Goal: Check status: Check status

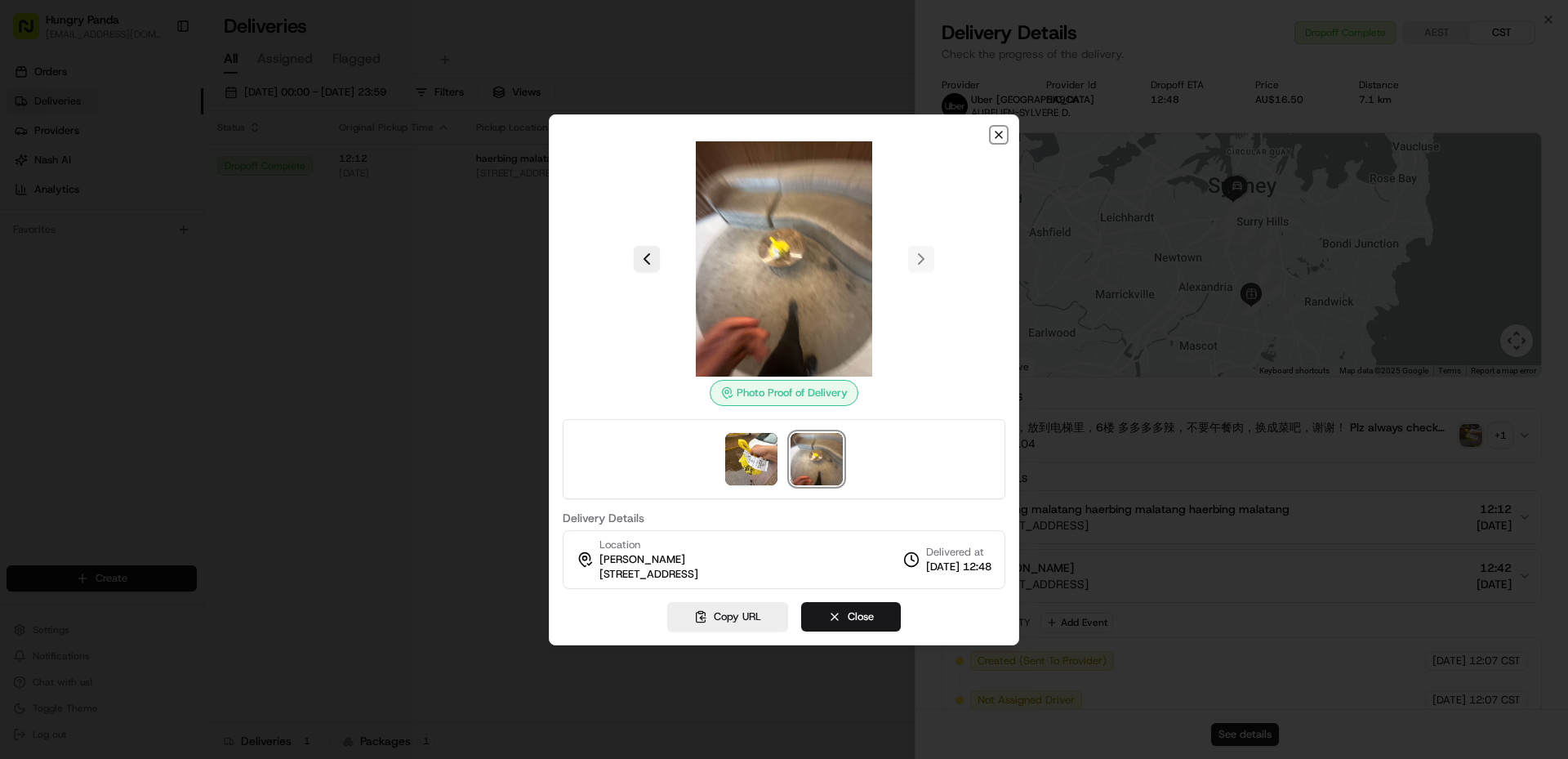
click at [996, 130] on icon "button" at bounding box center [999, 134] width 13 height 13
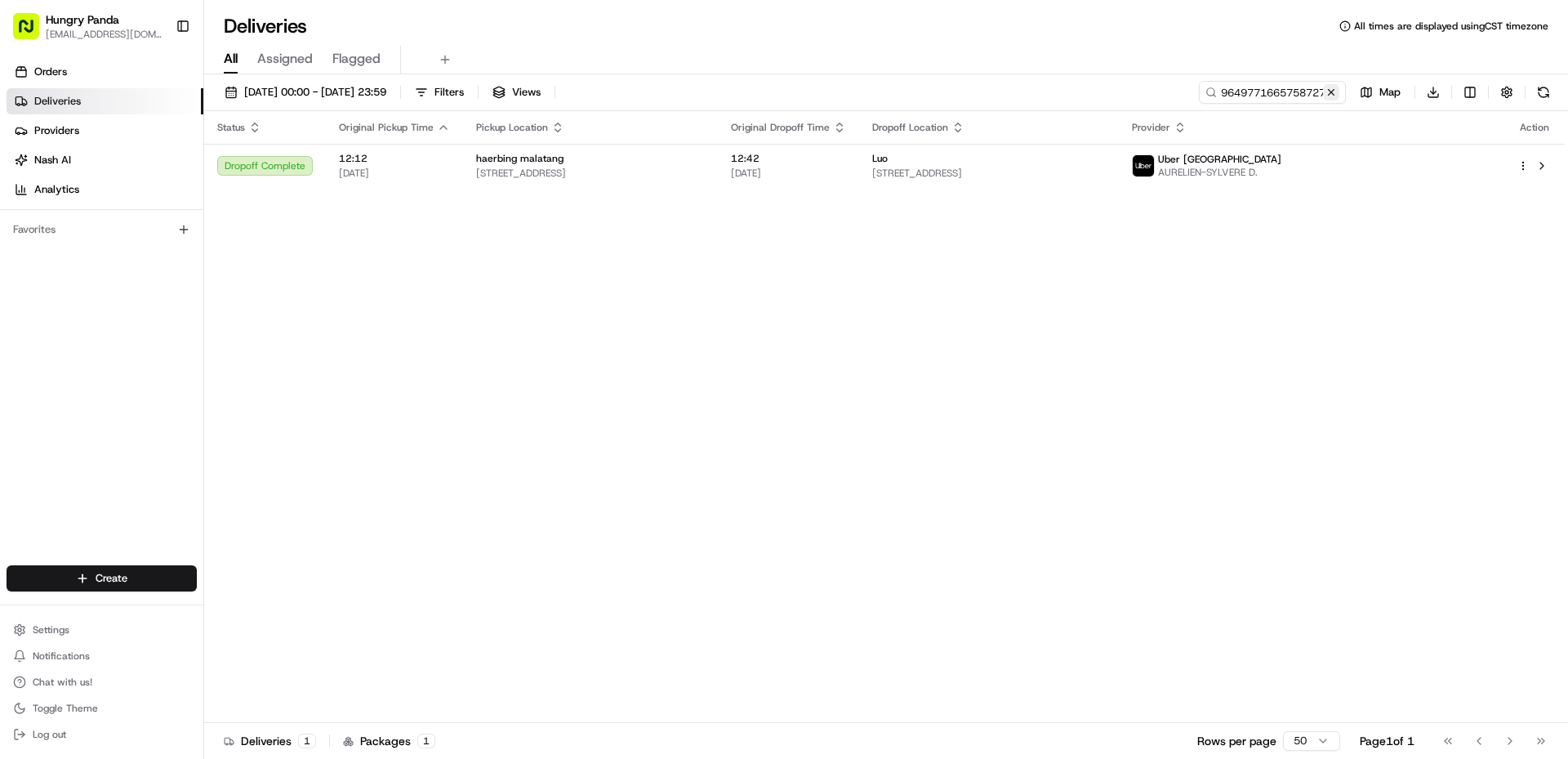
click at [1338, 95] on button at bounding box center [1331, 92] width 16 height 16
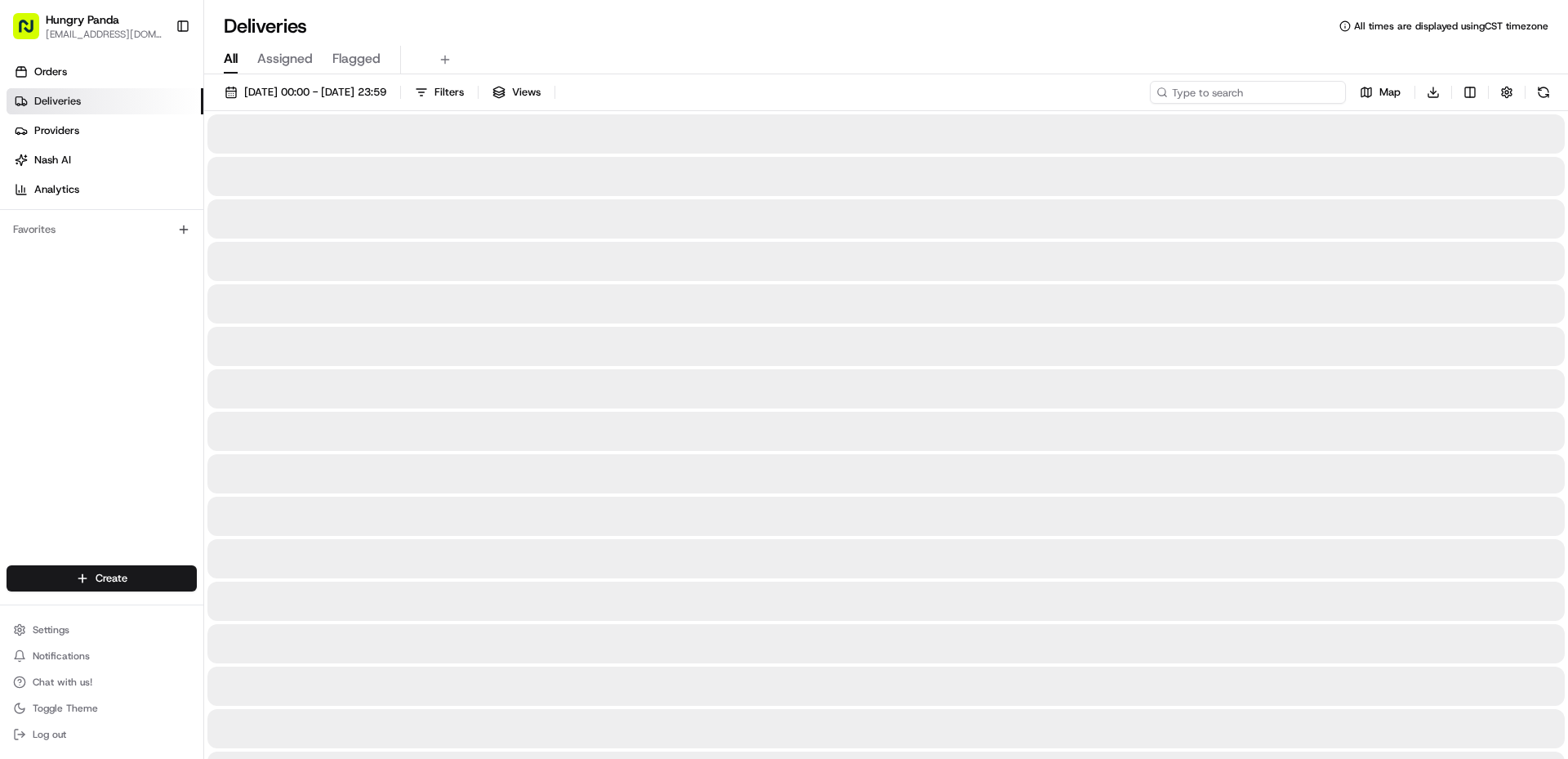
click at [1255, 92] on input at bounding box center [1248, 92] width 196 height 23
paste input "2672715115552743081619"
type input "2672715115552743081619"
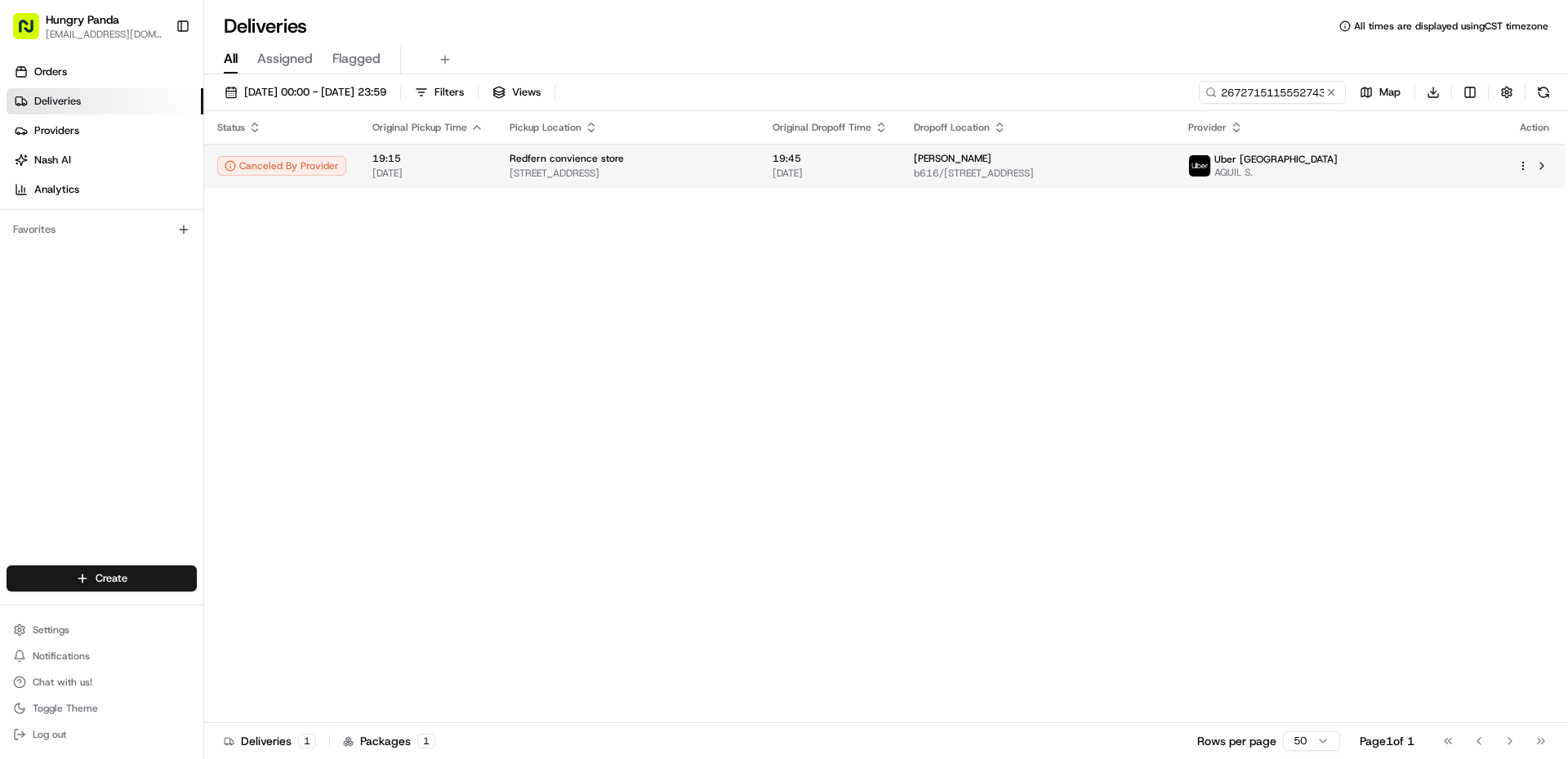
click at [760, 185] on td "Redfern convience store [STREET_ADDRESS]" at bounding box center [628, 166] width 263 height 44
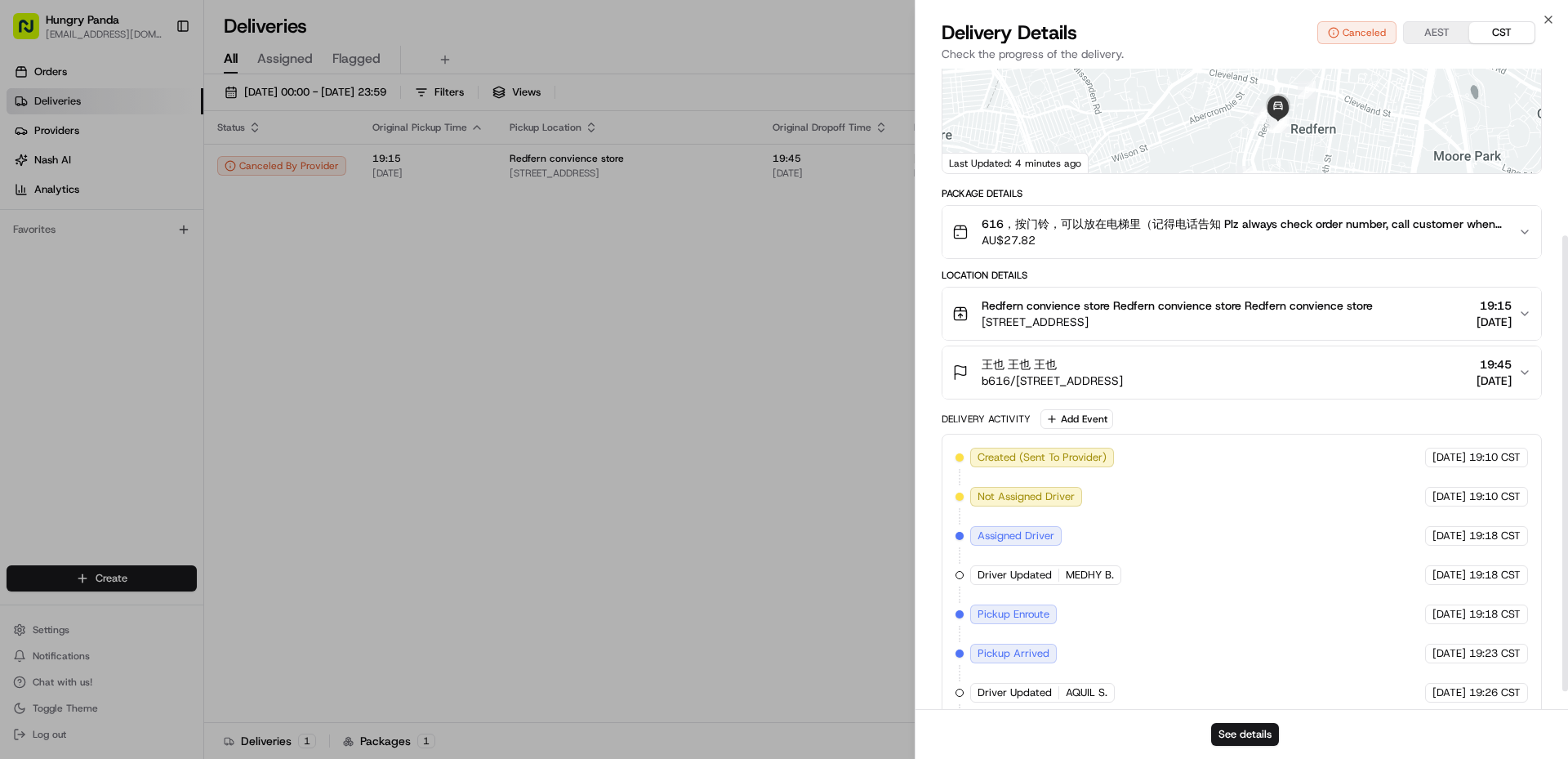
scroll to position [259, 0]
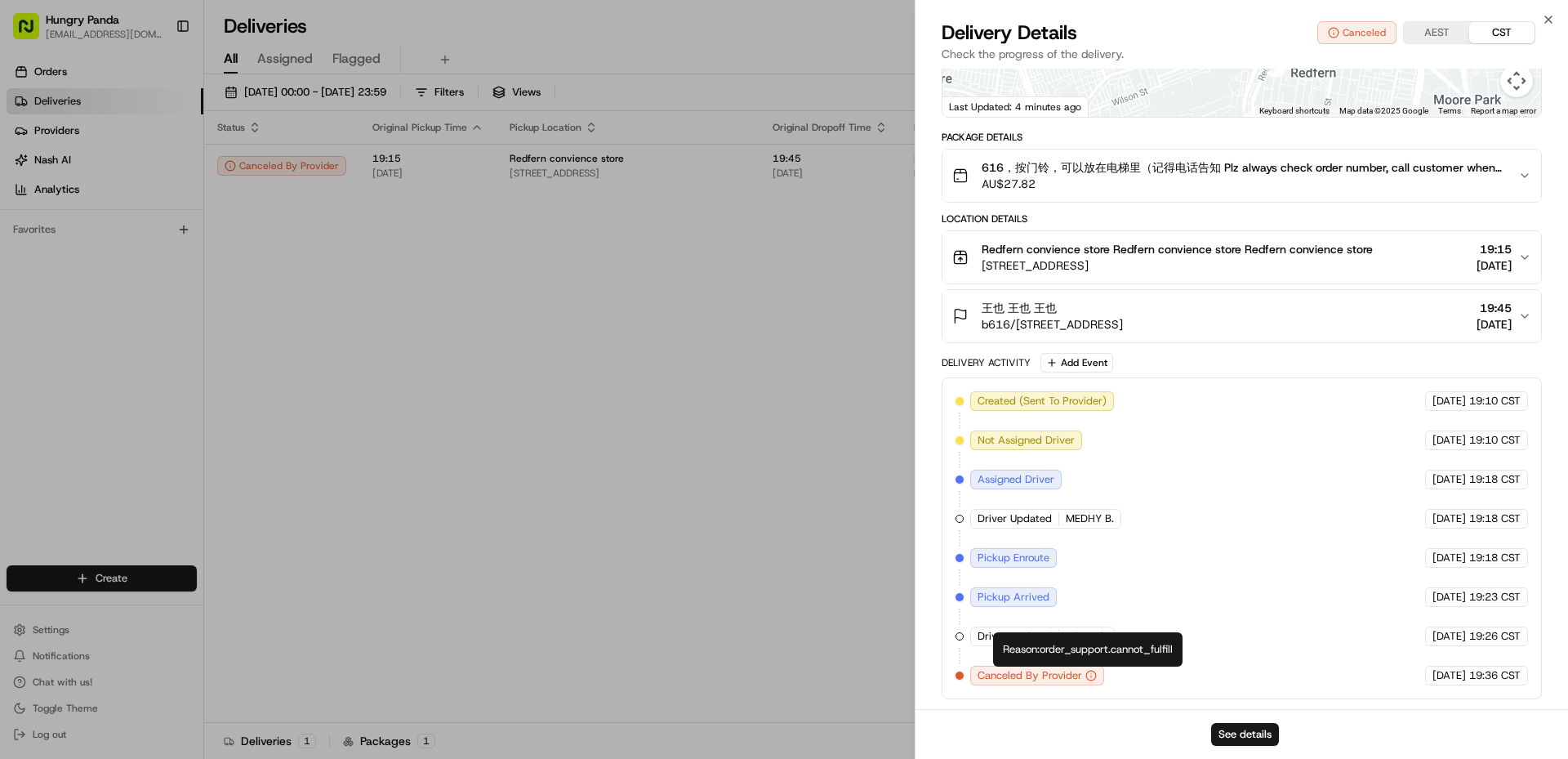
drag, startPoint x: 645, startPoint y: 474, endPoint x: 601, endPoint y: 431, distance: 61.5
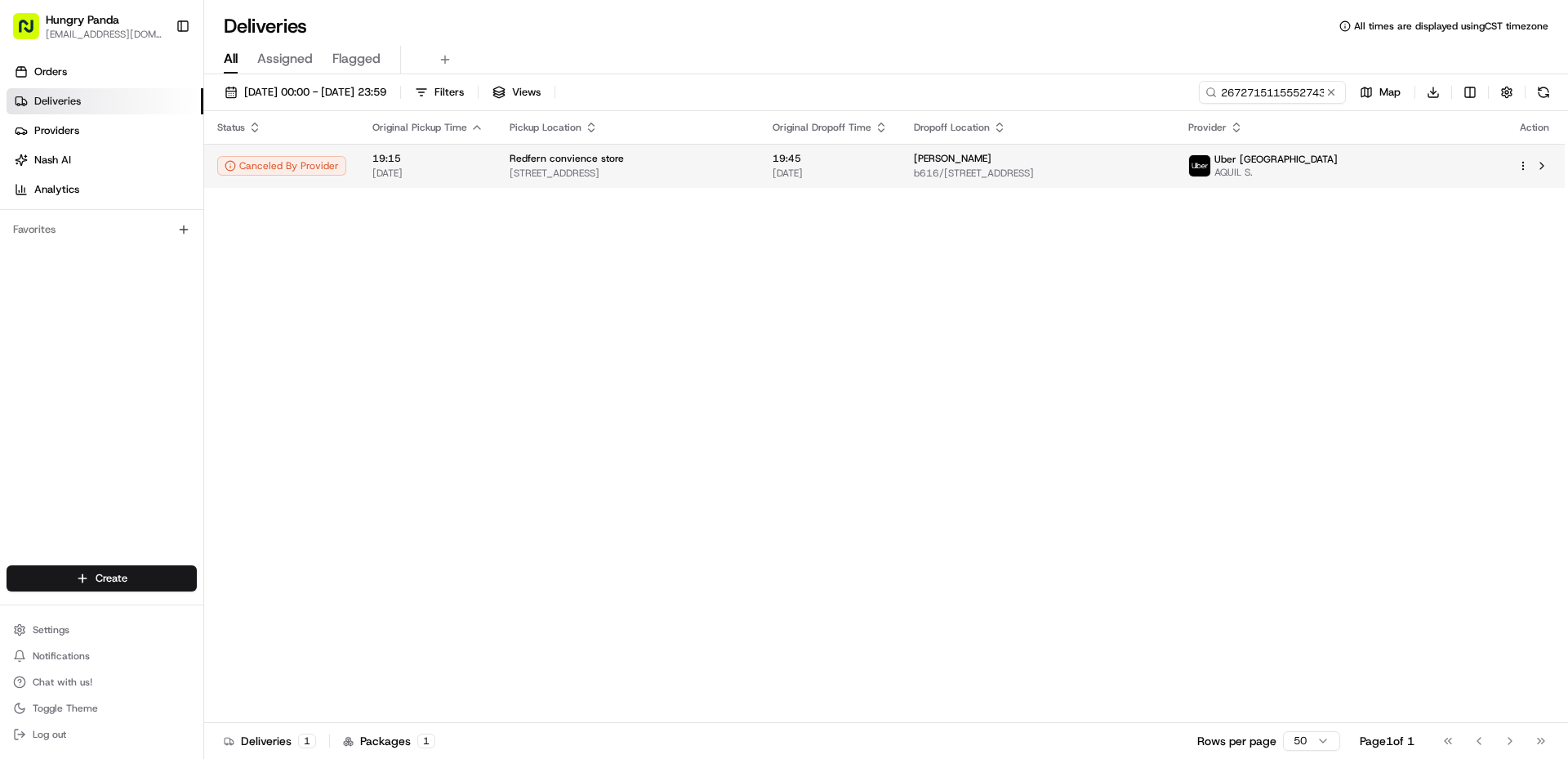
click at [1175, 181] on td "王也 [STREET_ADDRESS]" at bounding box center [1038, 166] width 275 height 44
